Goal: Task Accomplishment & Management: Manage account settings

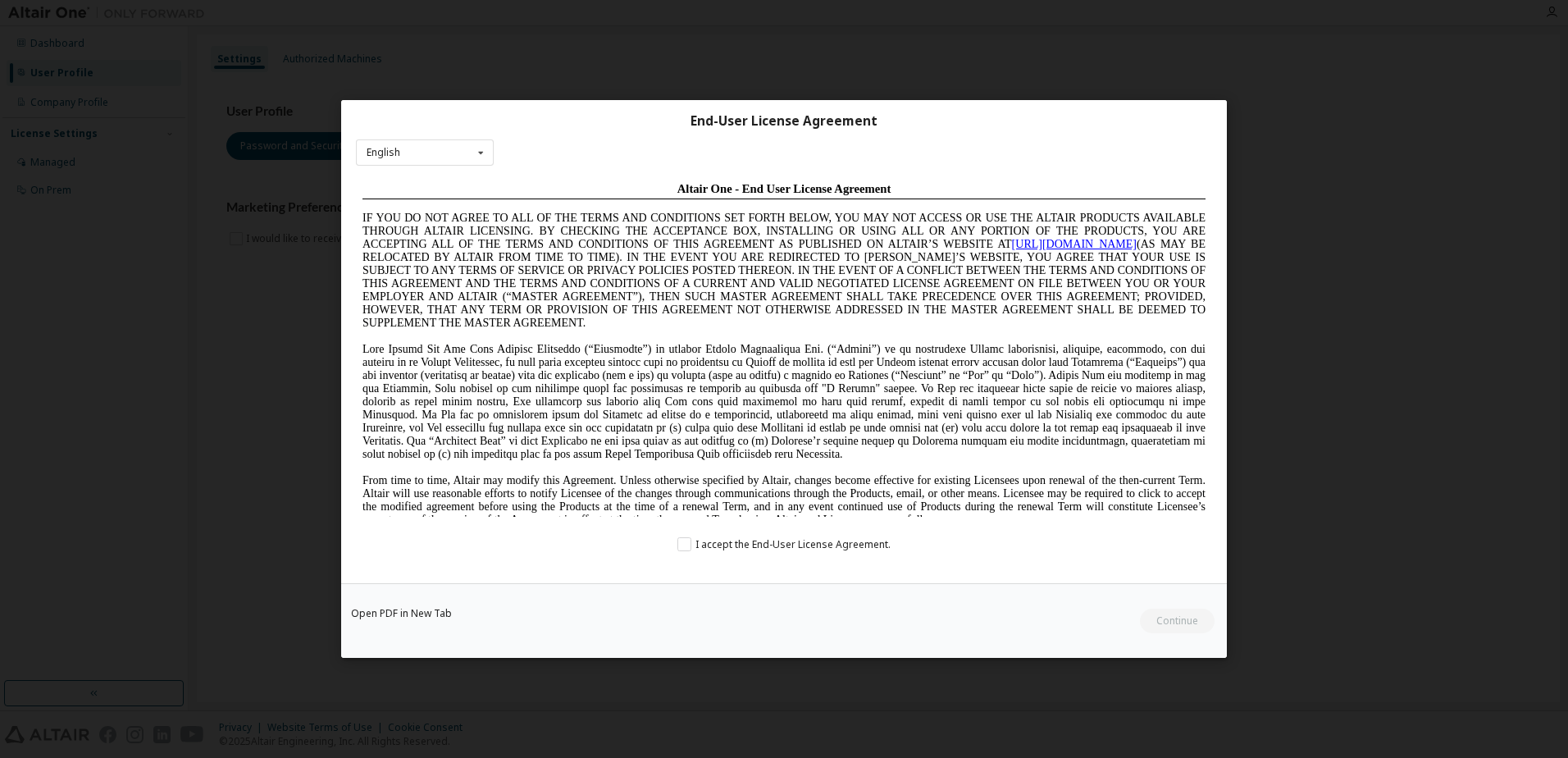
click at [288, 421] on div "End-User License Agreement English English Chinese French German Japanese Korea…" at bounding box center [784, 379] width 1568 height 758
